Goal: Information Seeking & Learning: Learn about a topic

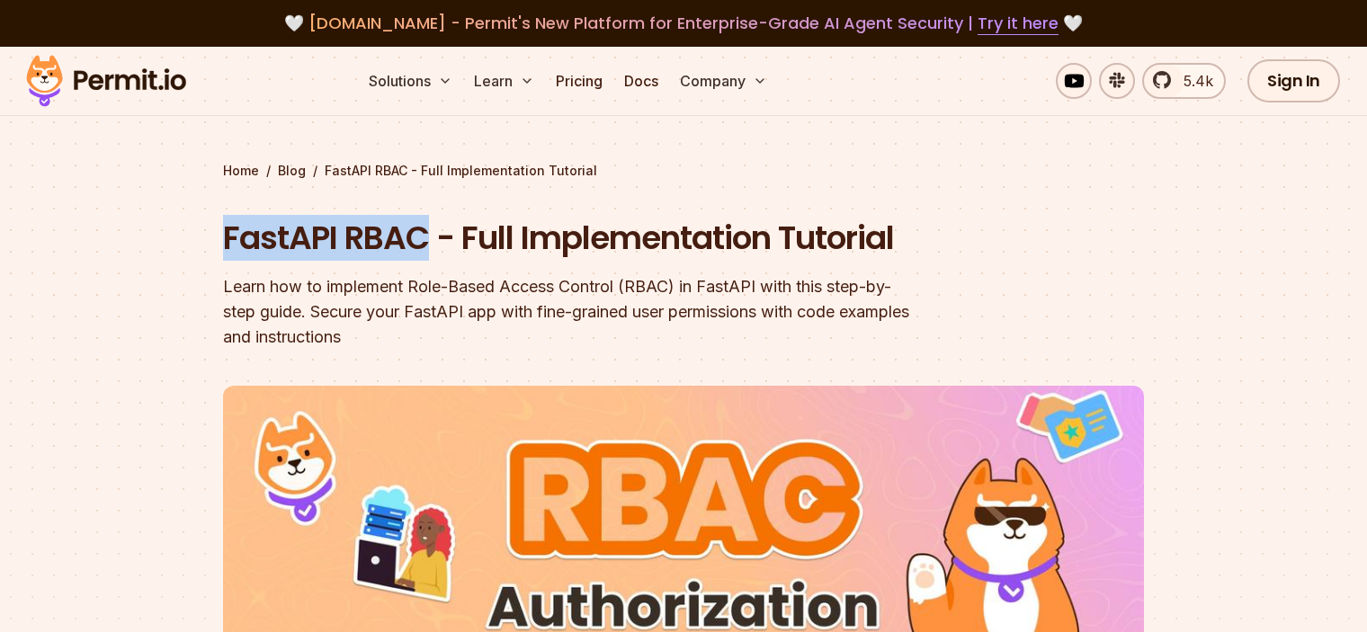
drag, startPoint x: 247, startPoint y: 242, endPoint x: 430, endPoint y: 235, distance: 182.7
click at [430, 235] on section "Home / Blog / FastAPI RBAC - Full Implementation Tutorial FastAPI RBAC - Full I…" at bounding box center [683, 545] width 1367 height 997
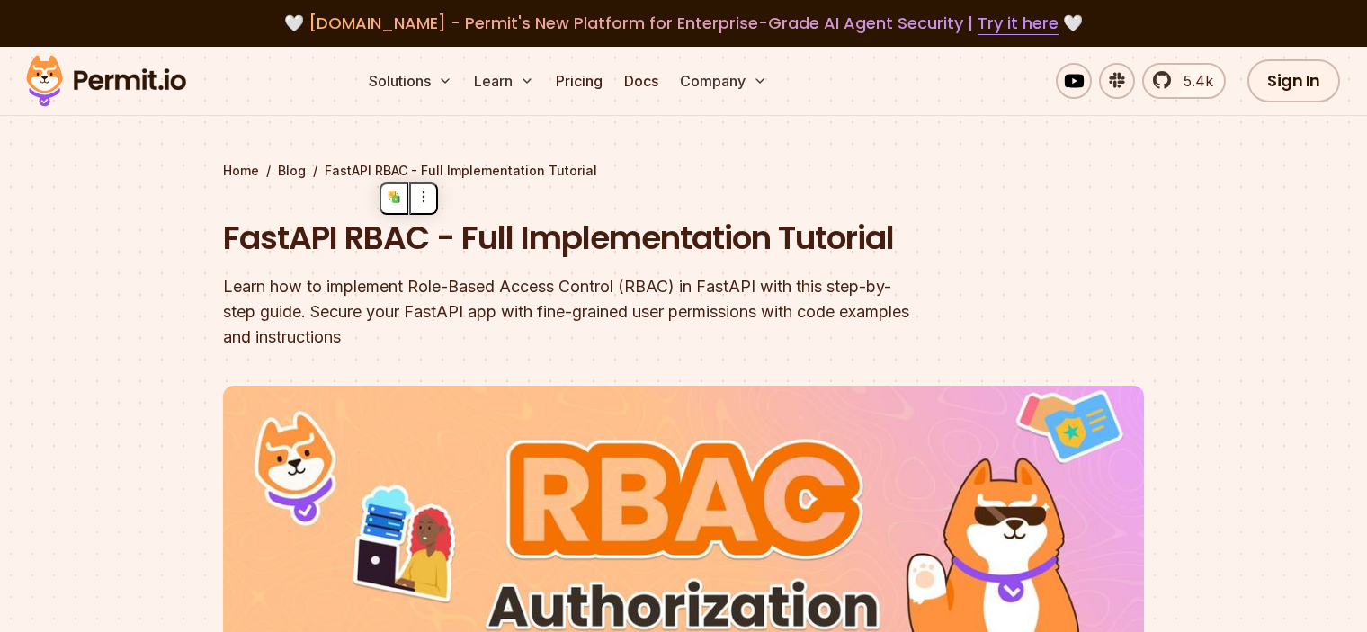
click at [377, 192] on div "Home / Blog / FastAPI RBAC - Full Implementation Tutorial FastAPI RBAC - Full I…" at bounding box center [683, 581] width 921 height 839
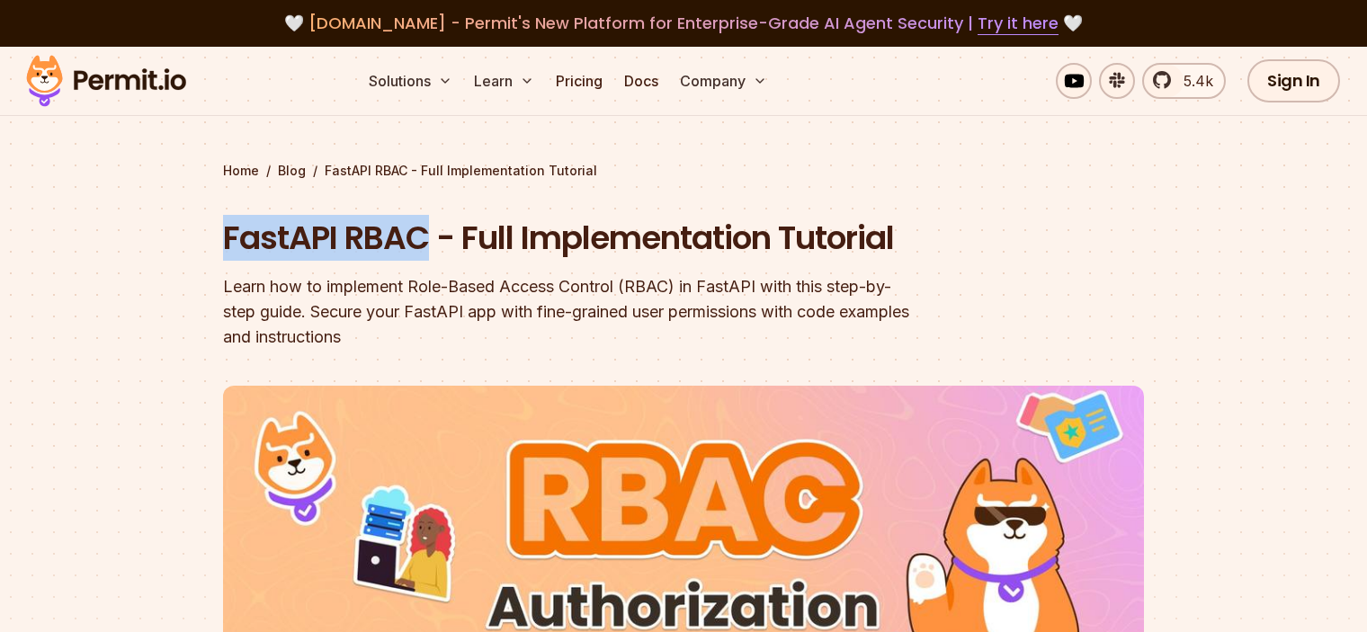
drag, startPoint x: 223, startPoint y: 245, endPoint x: 422, endPoint y: 250, distance: 198.8
click at [422, 250] on h1 "FastAPI RBAC - Full Implementation Tutorial" at bounding box center [568, 238] width 691 height 45
click at [389, 281] on button at bounding box center [394, 283] width 29 height 32
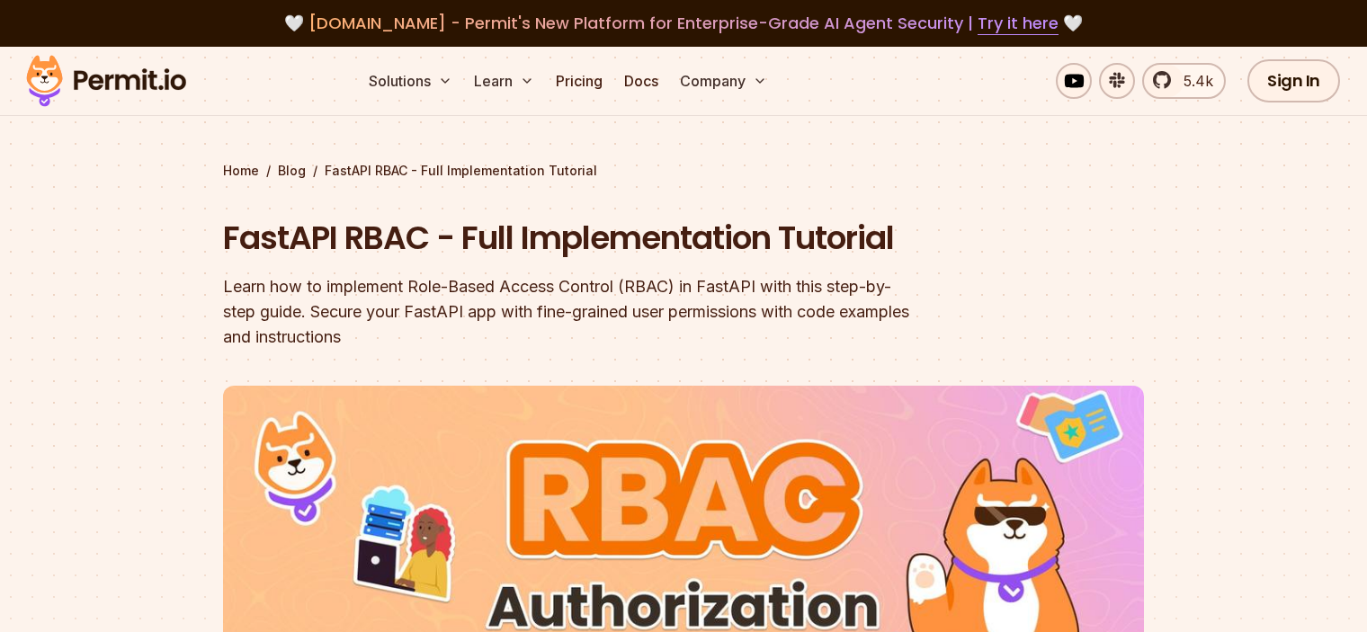
click at [949, 192] on div "Home / Blog / FastAPI RBAC - Full Implementation Tutorial FastAPI RBAC - Full I…" at bounding box center [683, 581] width 921 height 839
click at [463, 124] on section "Home / Blog / FastAPI RBAC - Full Implementation Tutorial FastAPI RBAC - Full I…" at bounding box center [683, 545] width 1367 height 997
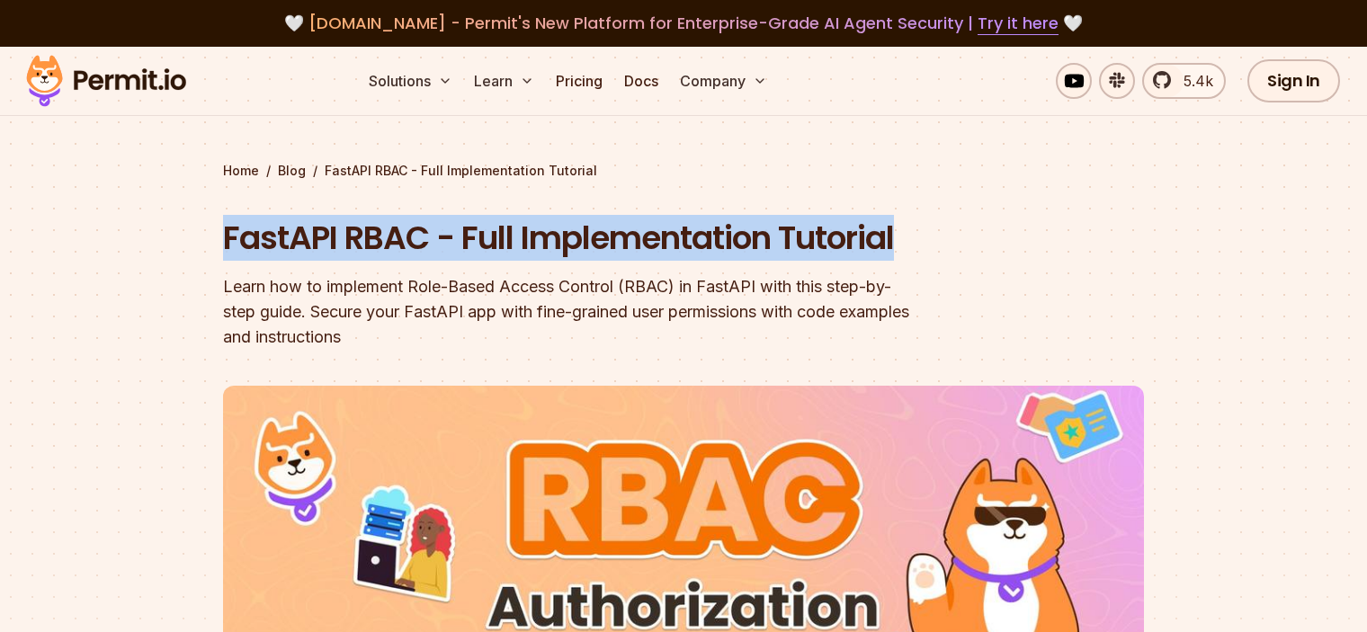
drag, startPoint x: 219, startPoint y: 235, endPoint x: 967, endPoint y: 254, distance: 747.6
click at [967, 254] on section "Home / Blog / FastAPI RBAC - Full Implementation Tutorial FastAPI RBAC - Full I…" at bounding box center [683, 545] width 1367 height 997
copy h1 "FastAPI RBAC - Full Implementation Tutorial"
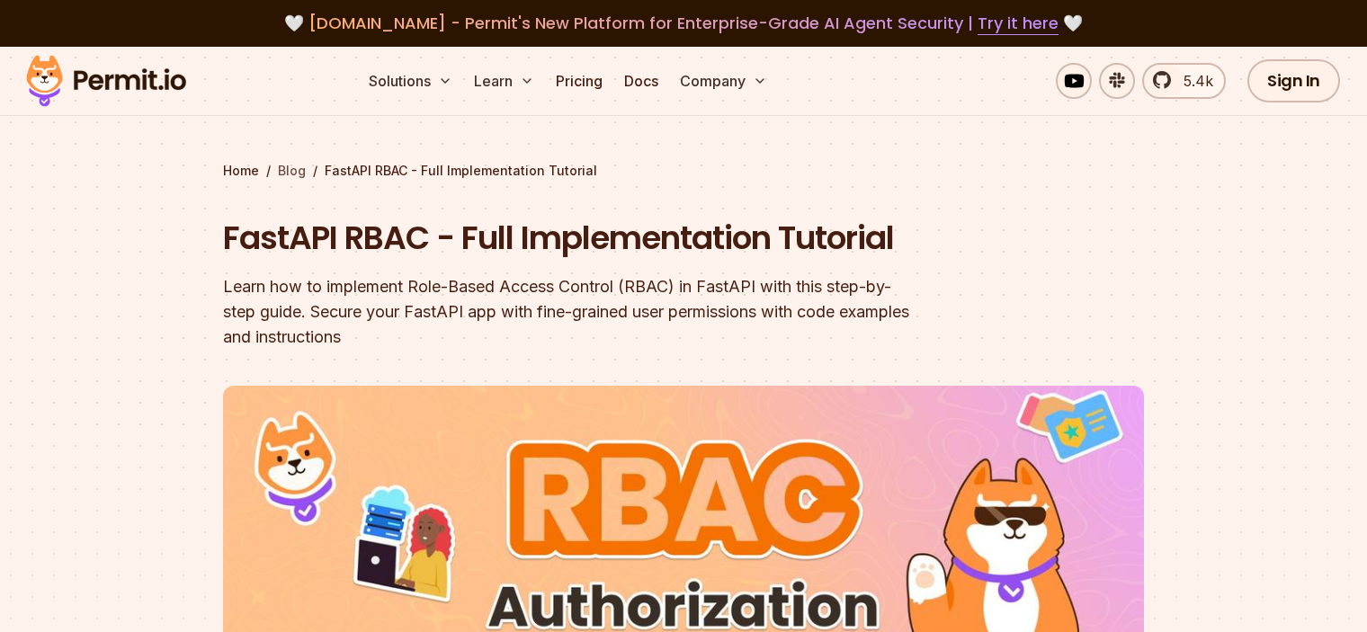
click at [286, 173] on link "Blog" at bounding box center [292, 171] width 28 height 18
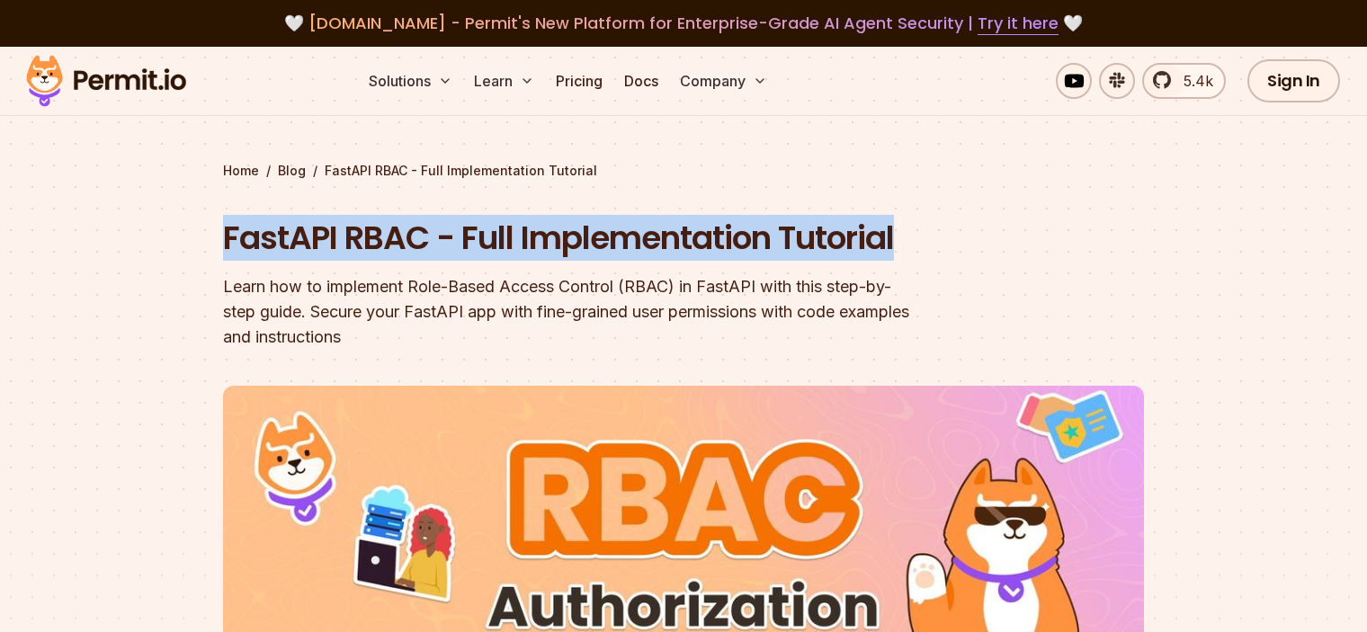
drag, startPoint x: 218, startPoint y: 226, endPoint x: 926, endPoint y: 201, distance: 709.1
click at [926, 201] on section "Home / Blog / FastAPI RBAC - Full Implementation Tutorial FastAPI RBAC - Full I…" at bounding box center [683, 545] width 1367 height 997
copy h1 "FastAPI RBAC - Full Implementation Tutorial"
click at [278, 171] on link "Blog" at bounding box center [292, 171] width 28 height 18
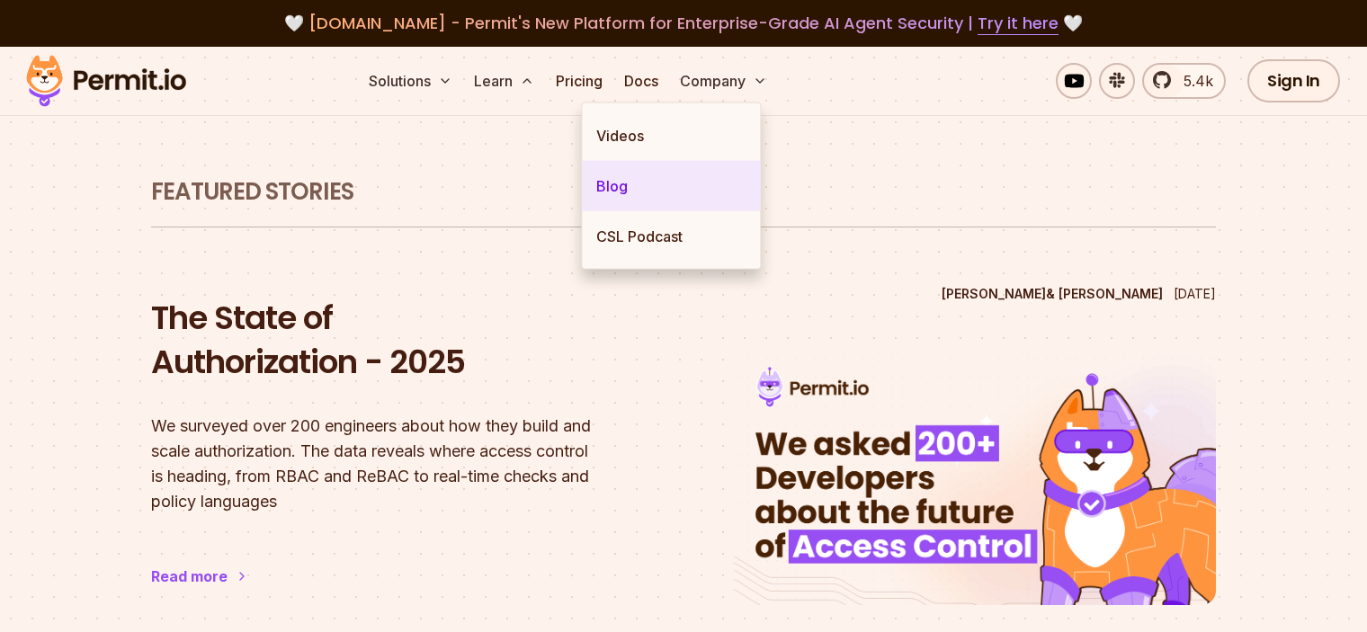
click at [640, 182] on link "Blog" at bounding box center [671, 186] width 178 height 50
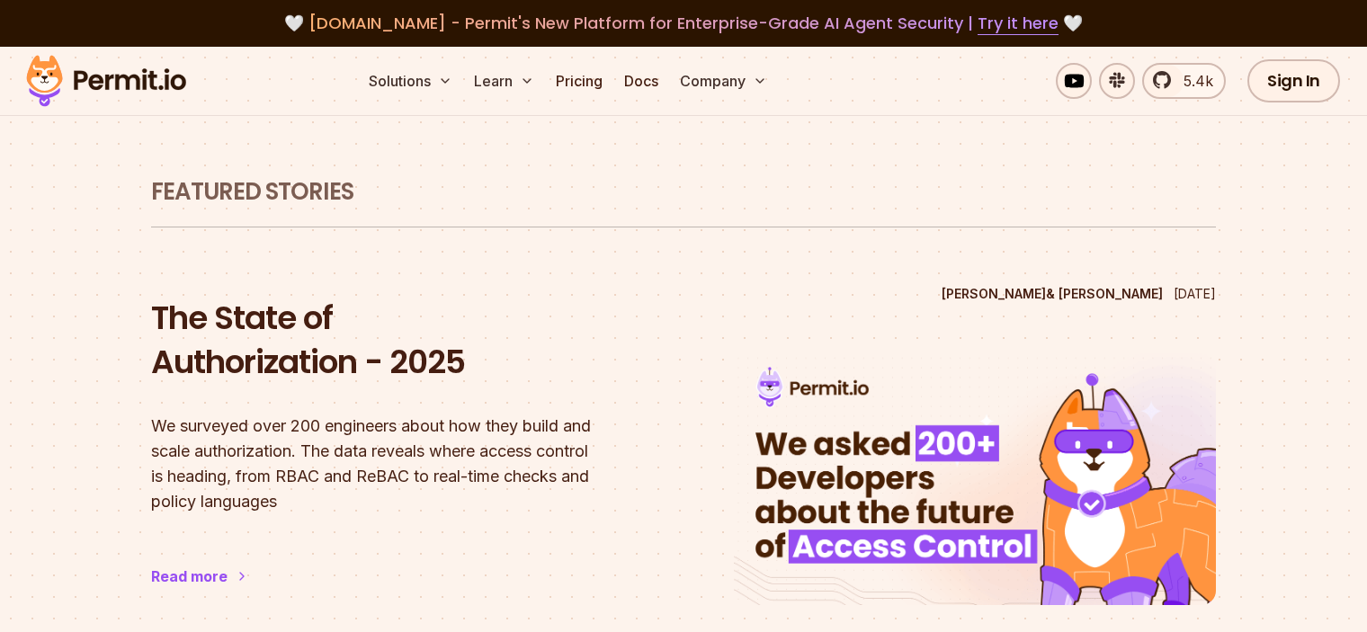
click at [327, 190] on h1 "Featured Stories" at bounding box center [683, 192] width 1065 height 32
click at [317, 190] on h1 "Featured Stories" at bounding box center [683, 192] width 1065 height 32
click at [315, 190] on h1 "Featured Stories" at bounding box center [683, 192] width 1065 height 32
click at [305, 208] on h1 "Featured Stories" at bounding box center [683, 192] width 1065 height 32
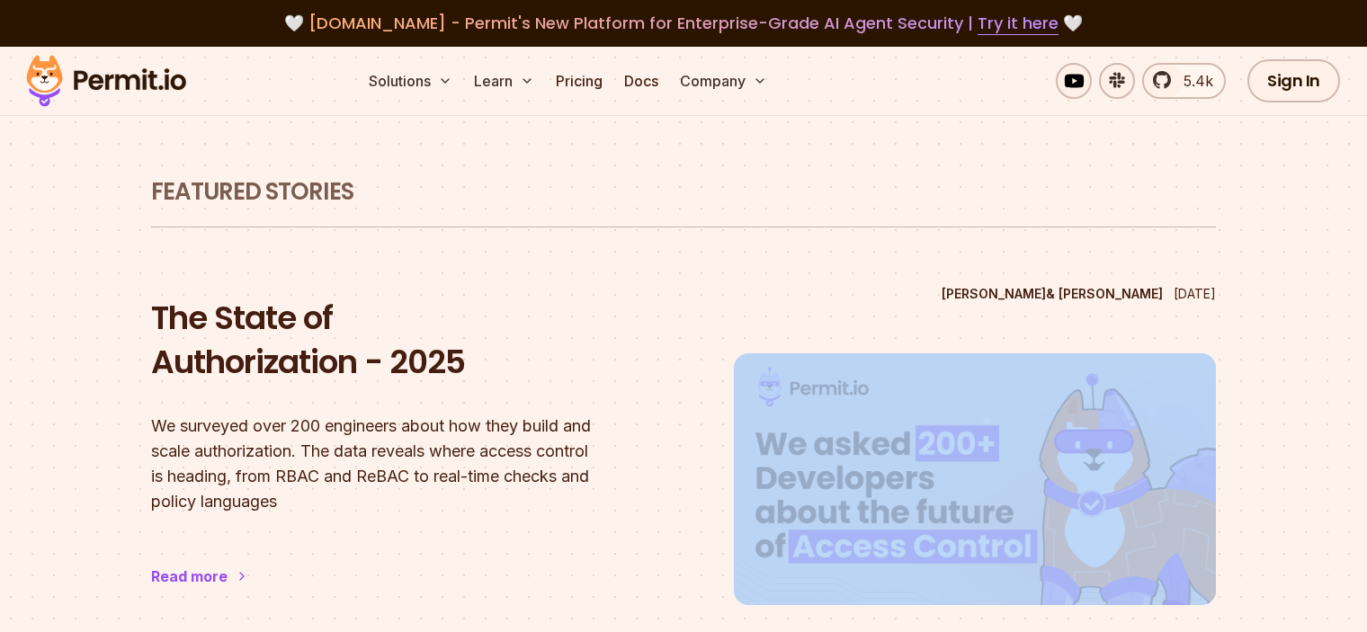
click at [305, 208] on section "Featured Stories Daniel Bass & Gabriel L. Manor Apr 14 2025 The State of Author…" at bounding box center [683, 598] width 1151 height 1103
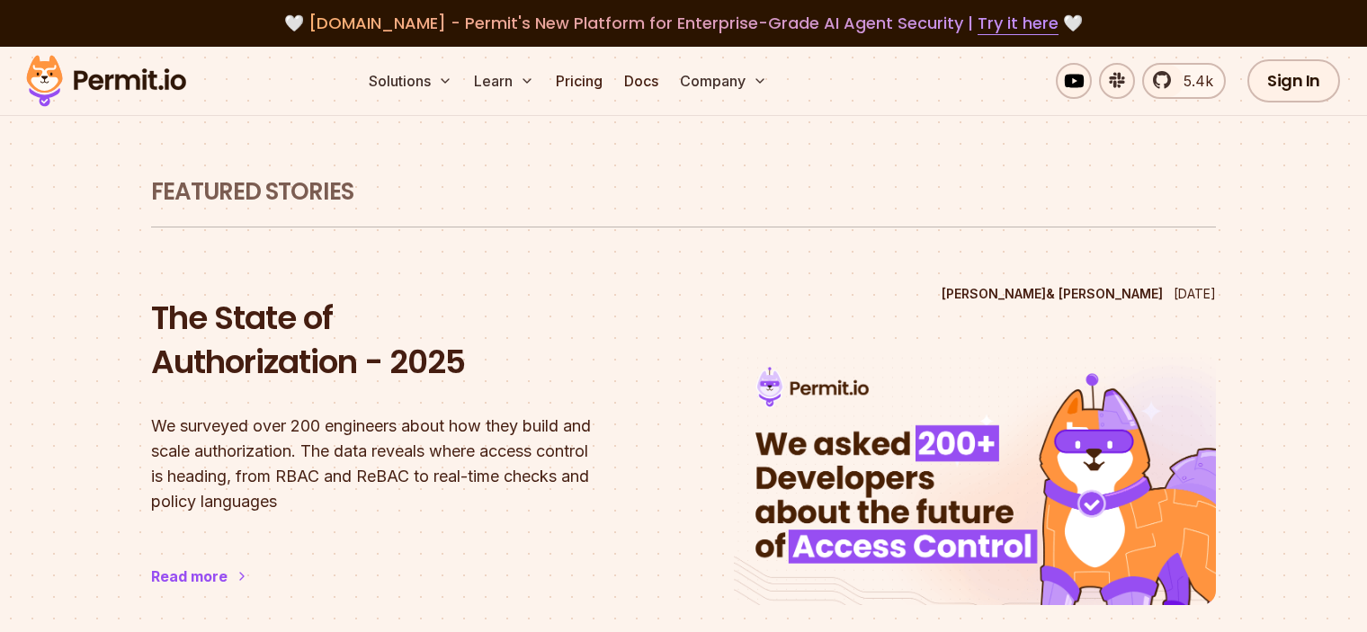
click at [248, 197] on h1 "Featured Stories" at bounding box center [683, 192] width 1065 height 32
click at [131, 79] on img at bounding box center [106, 80] width 176 height 61
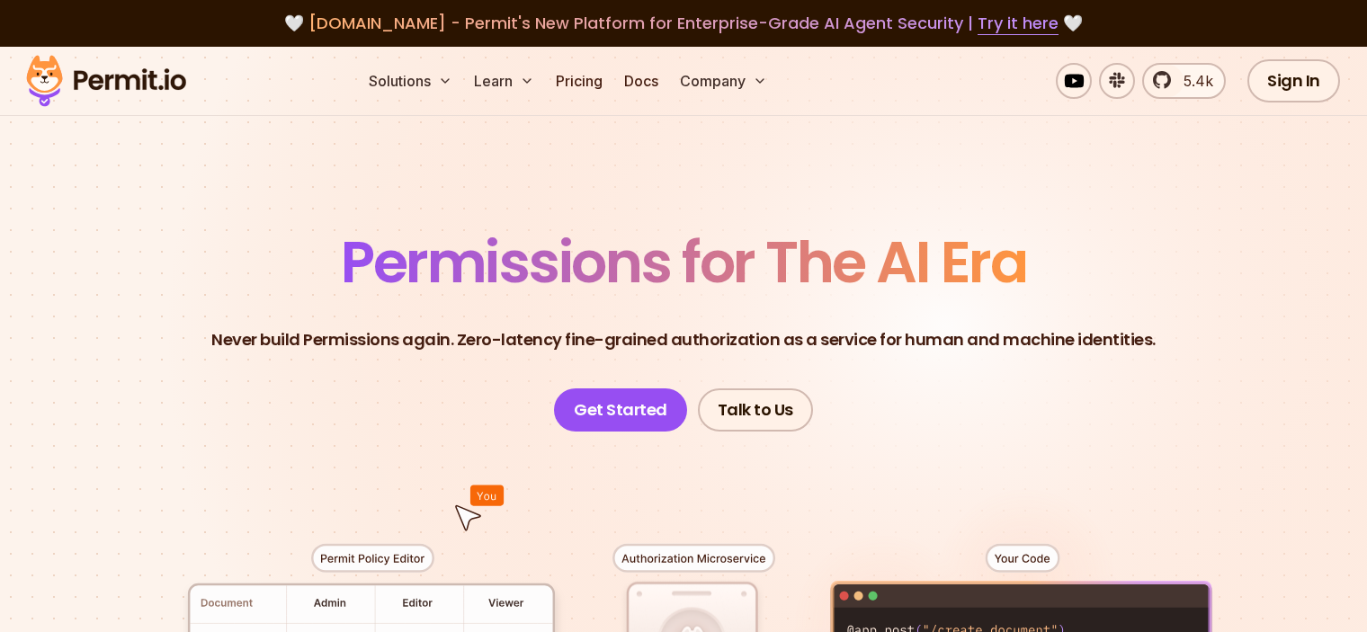
drag, startPoint x: 169, startPoint y: 76, endPoint x: 108, endPoint y: 71, distance: 61.3
click at [168, 76] on img at bounding box center [106, 80] width 176 height 61
click at [48, 73] on img at bounding box center [106, 80] width 176 height 61
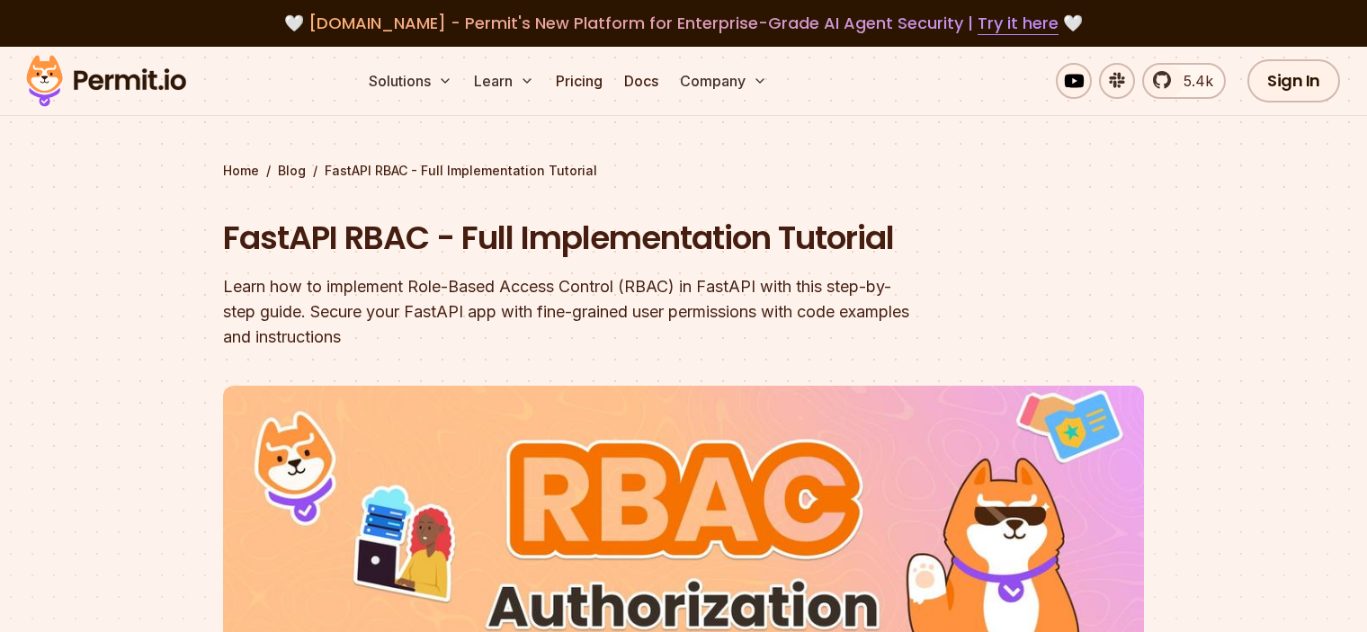
scroll to position [7499, 0]
